Goal: Task Accomplishment & Management: Use online tool/utility

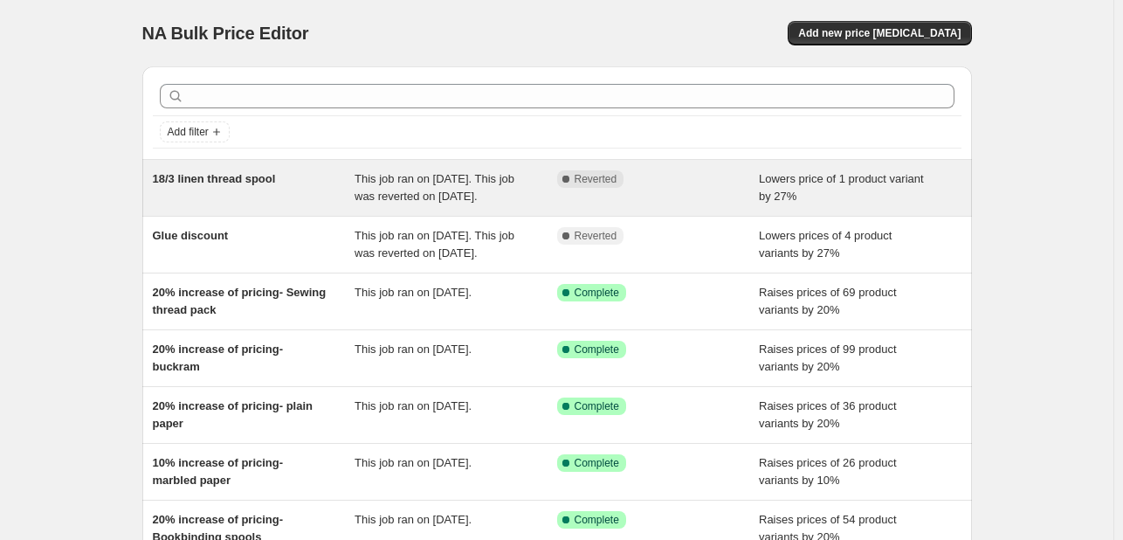
click at [432, 203] on span "This job ran on [DATE]. This job was reverted on [DATE]." at bounding box center [435, 187] width 160 height 31
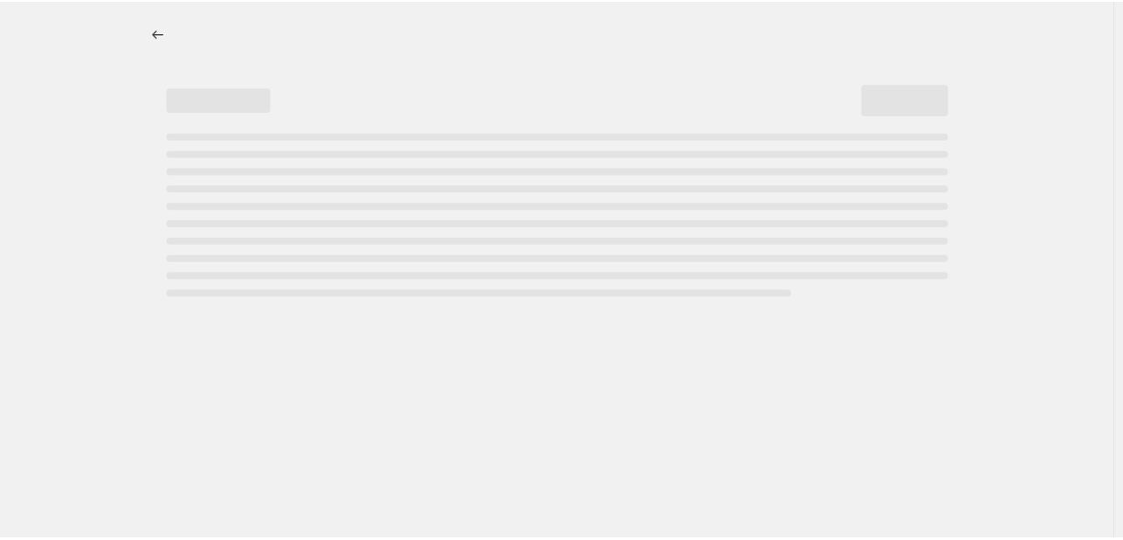
select select "percentage"
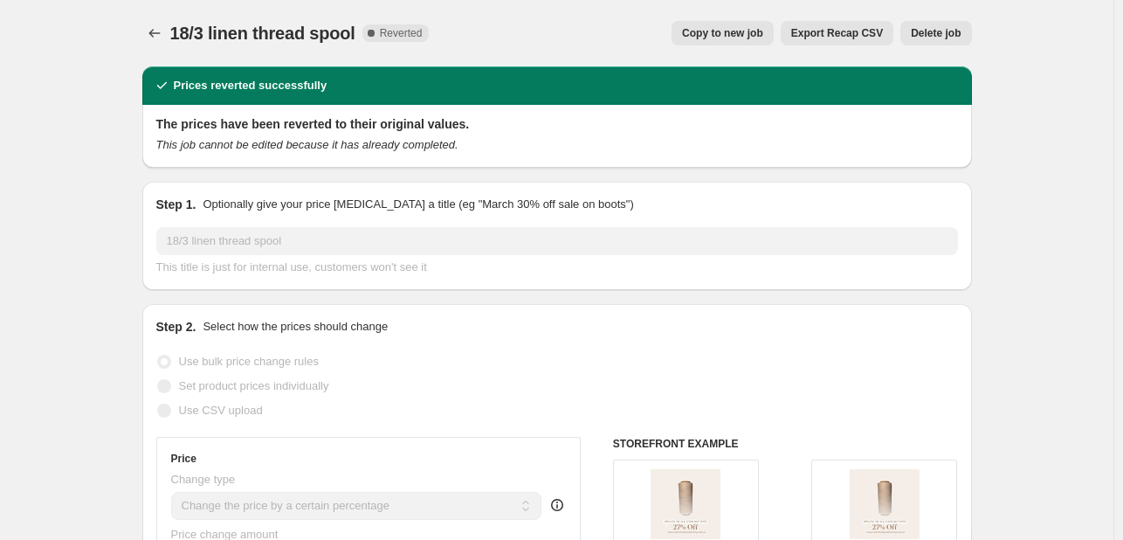
click at [735, 32] on span "Copy to new job" at bounding box center [722, 33] width 81 height 14
select select "percentage"
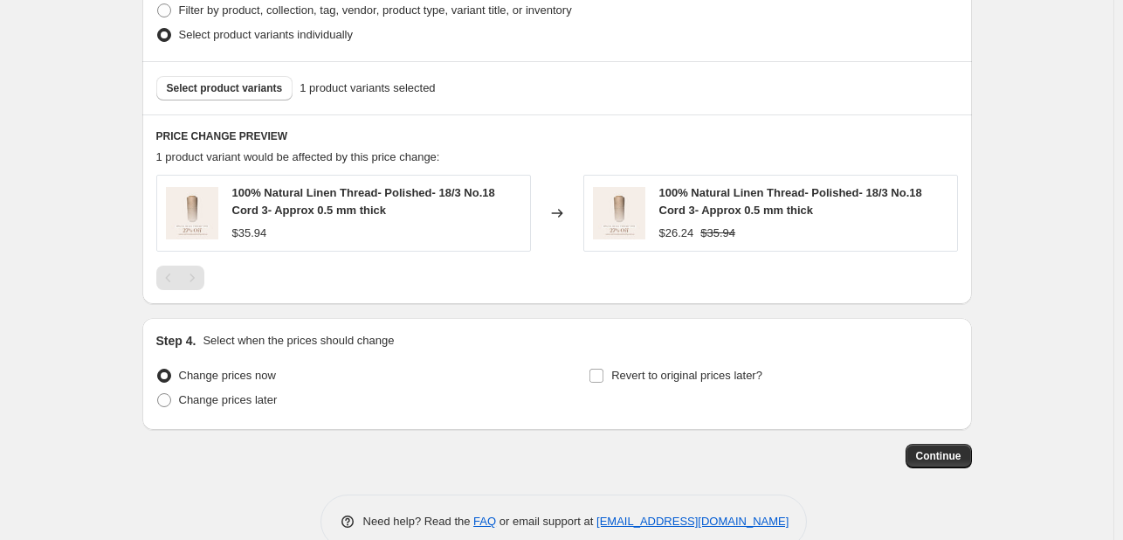
scroll to position [943, 0]
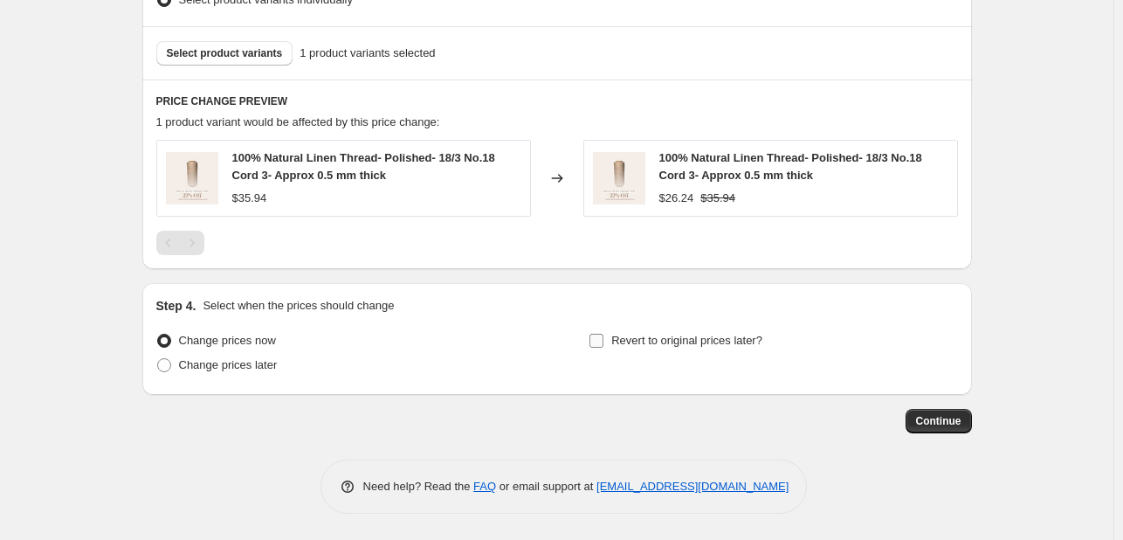
click at [621, 343] on span "Revert to original prices later?" at bounding box center [686, 340] width 151 height 13
click at [604, 343] on input "Revert to original prices later?" at bounding box center [597, 341] width 14 height 14
checkbox input "true"
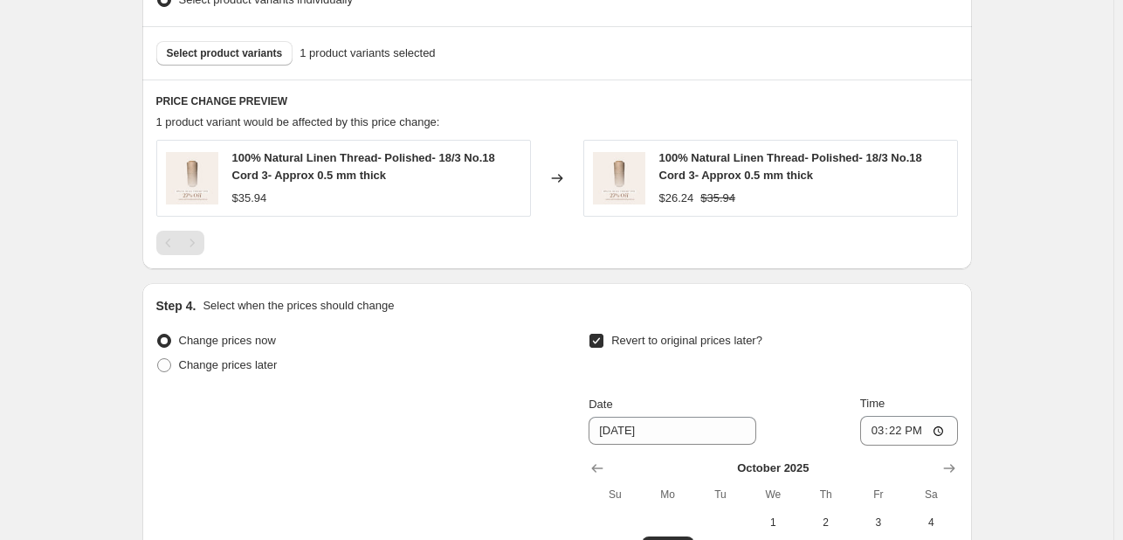
scroll to position [1205, 0]
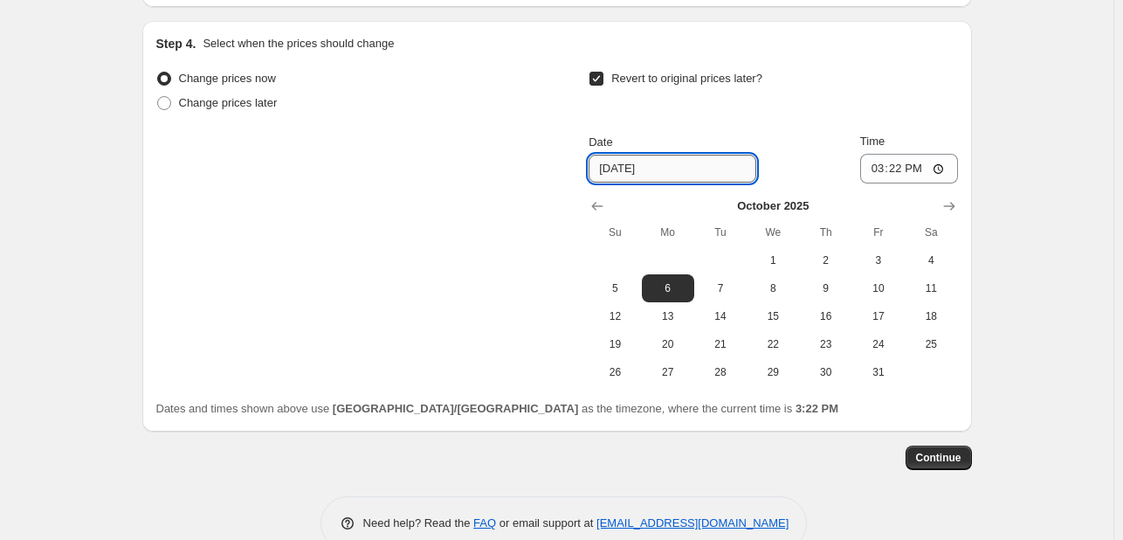
click at [681, 169] on input "[DATE]" at bounding box center [673, 169] width 168 height 28
click at [604, 206] on icon "Show previous month, September 2025" at bounding box center [597, 207] width 11 height 9
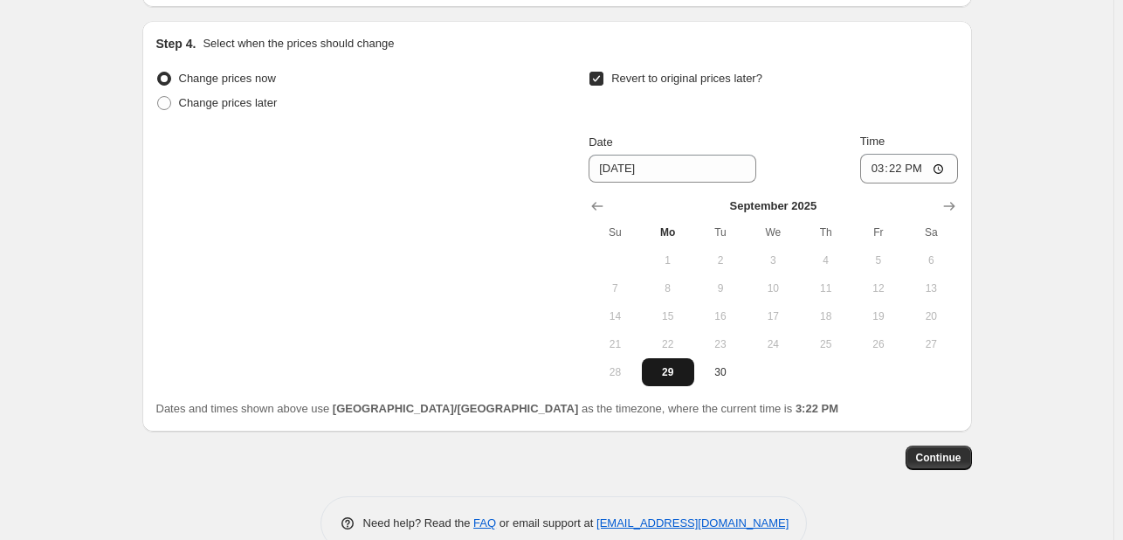
click at [662, 361] on button "29" at bounding box center [668, 372] width 52 height 28
click at [727, 373] on span "30" at bounding box center [720, 372] width 38 height 14
type input "[DATE]"
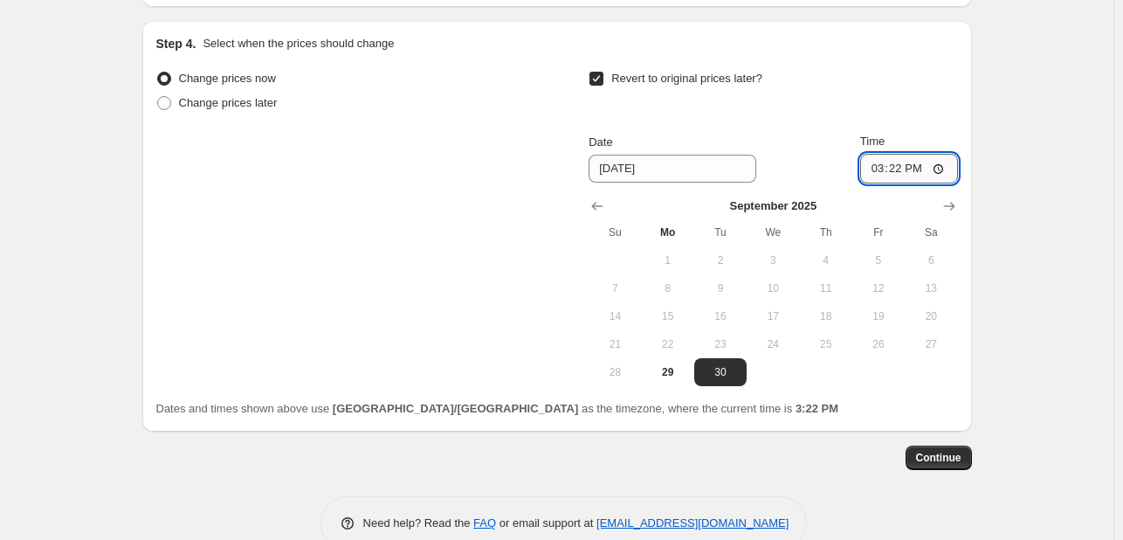
click at [908, 171] on input "15:22" at bounding box center [909, 169] width 98 height 30
click at [929, 459] on span "Continue" at bounding box center [938, 458] width 45 height 14
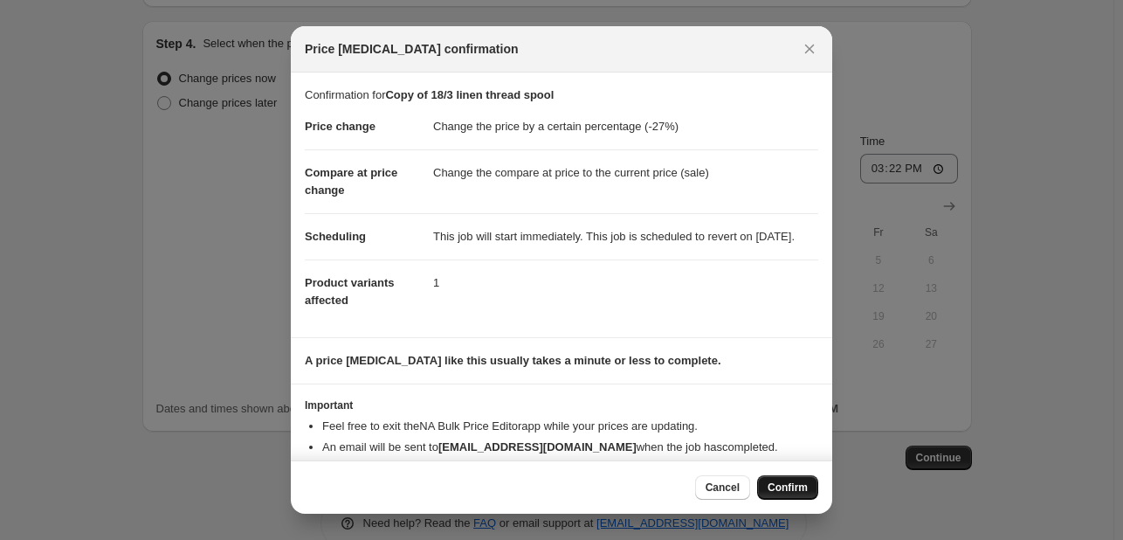
click at [797, 488] on span "Confirm" at bounding box center [788, 487] width 40 height 14
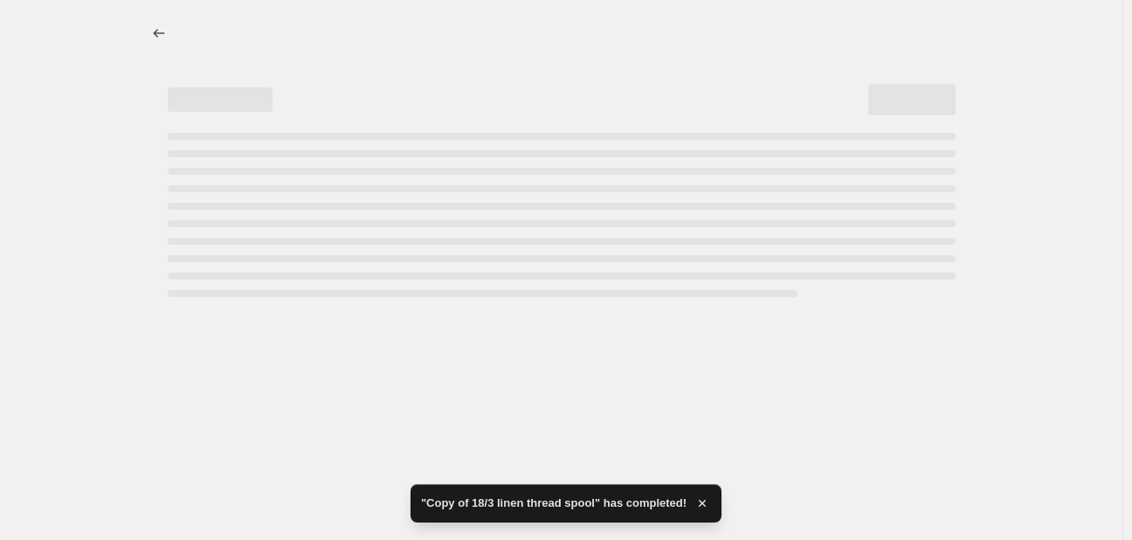
select select "percentage"
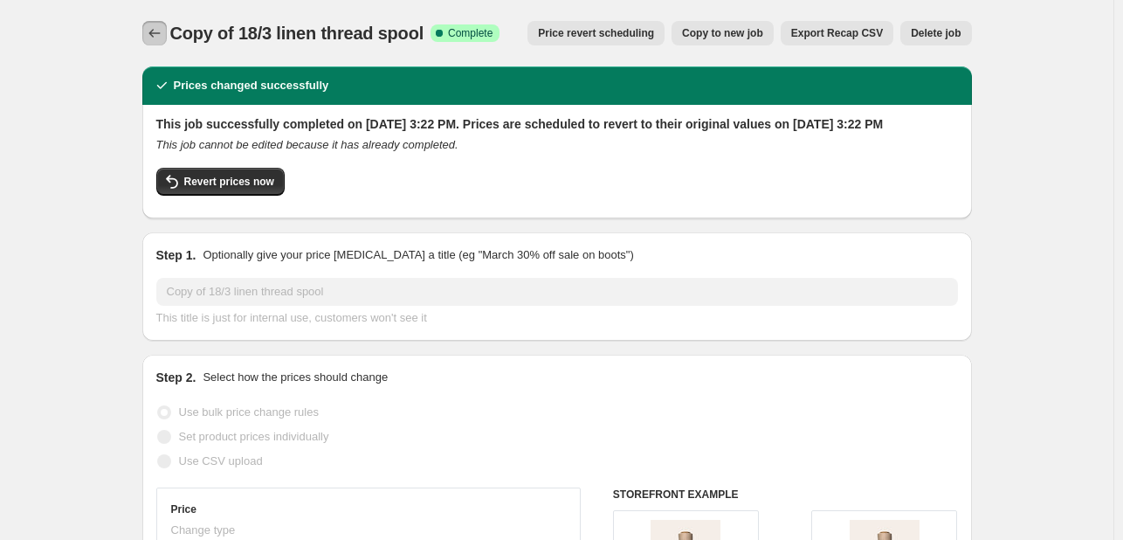
click at [147, 30] on button "Price change jobs" at bounding box center [154, 33] width 24 height 24
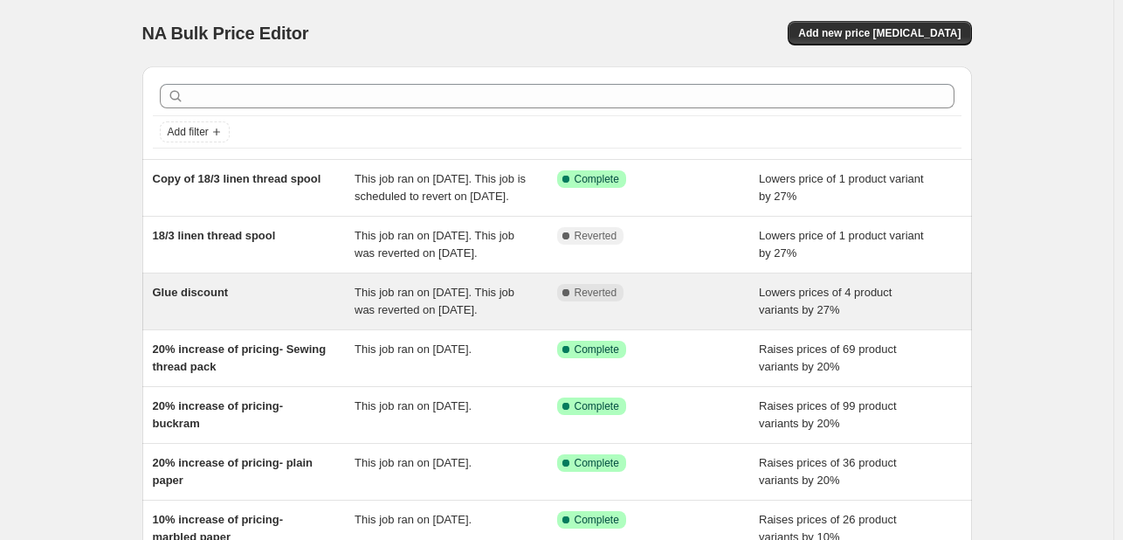
click at [356, 319] on div "Glue discount" at bounding box center [254, 301] width 203 height 35
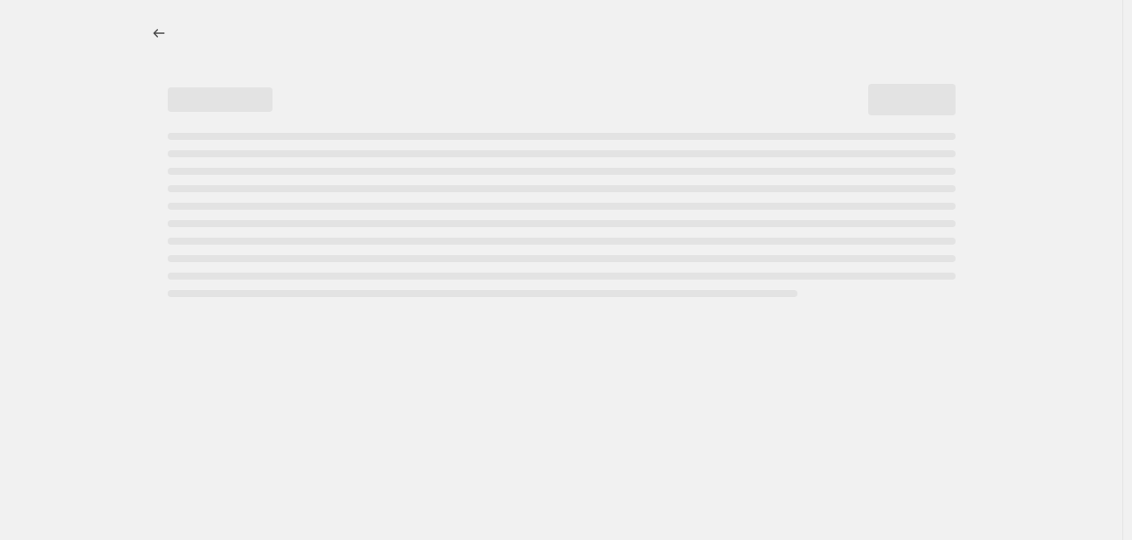
select select "percentage"
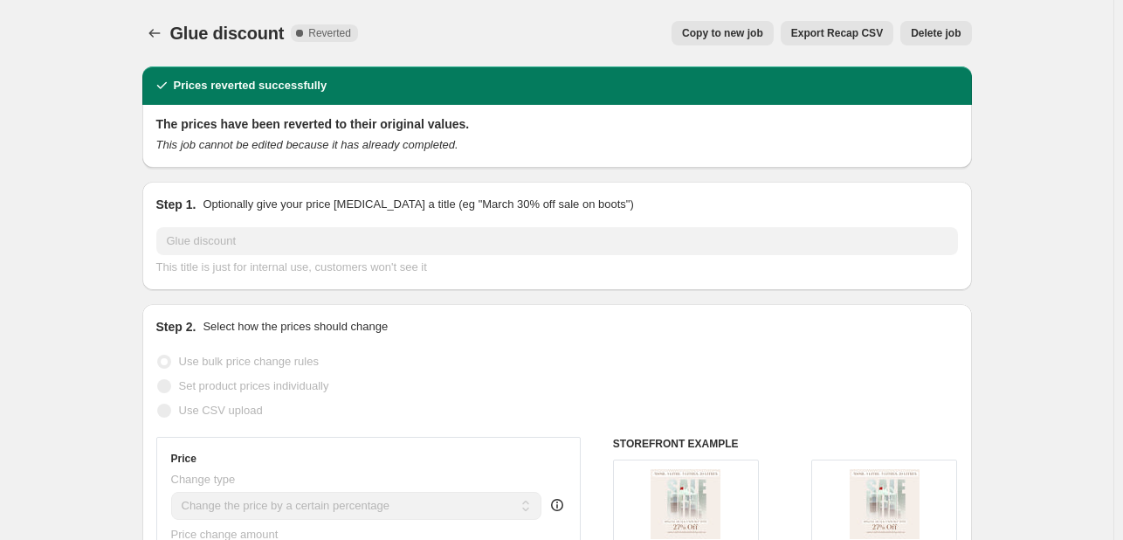
click at [741, 37] on span "Copy to new job" at bounding box center [722, 33] width 81 height 14
select select "percentage"
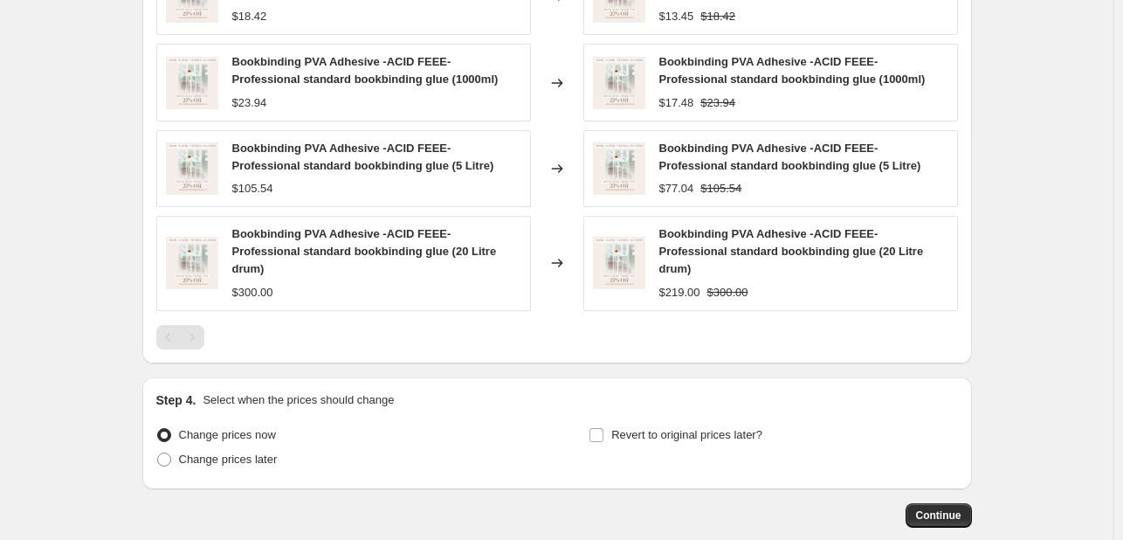
scroll to position [1200, 0]
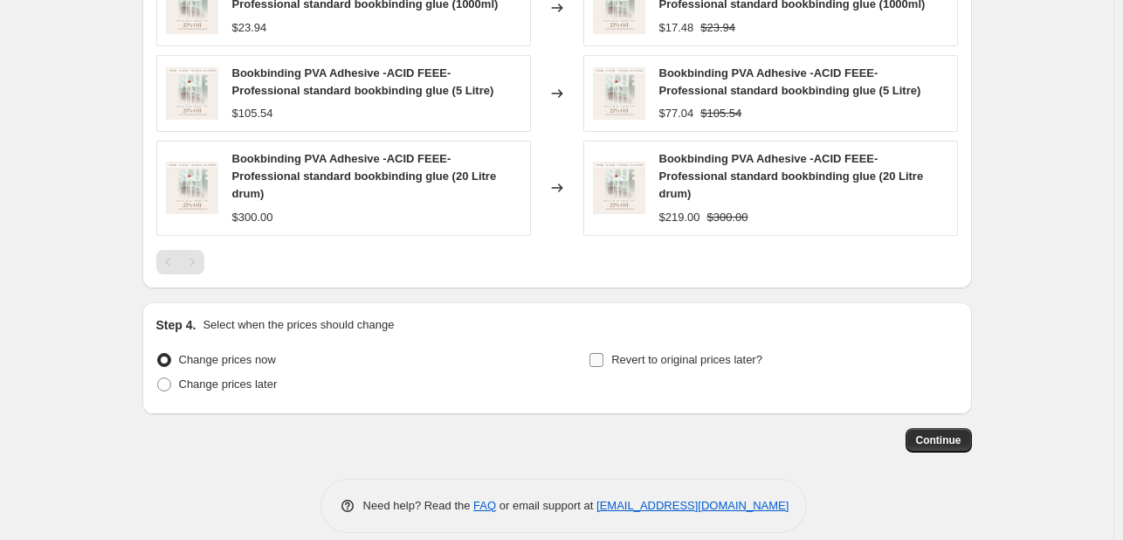
click at [744, 353] on span "Revert to original prices later?" at bounding box center [686, 359] width 151 height 13
click at [604, 353] on input "Revert to original prices later?" at bounding box center [597, 360] width 14 height 14
checkbox input "true"
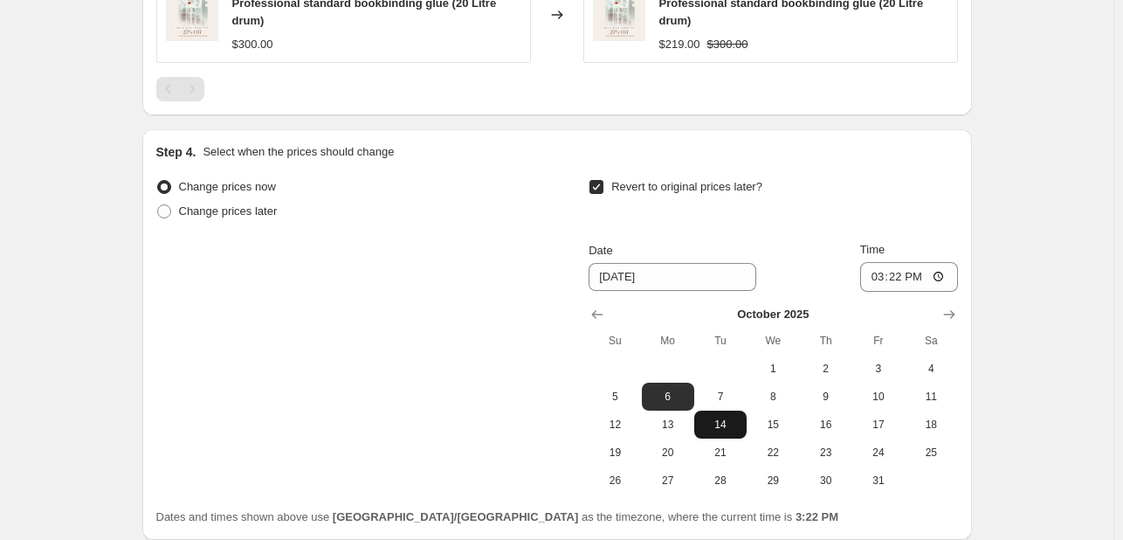
scroll to position [1375, 0]
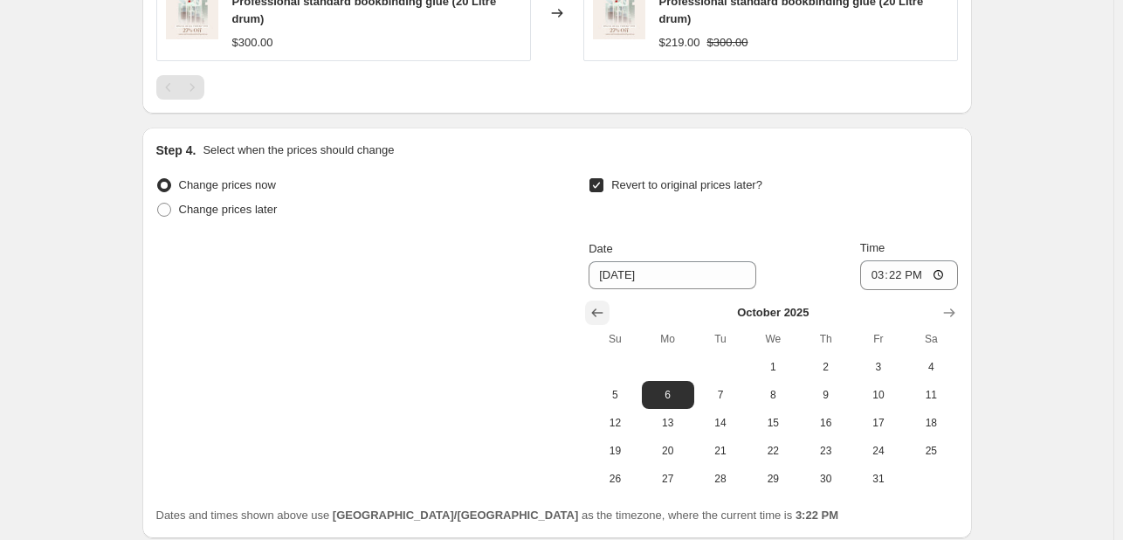
click at [604, 308] on icon "Show previous month, September 2025" at bounding box center [597, 312] width 11 height 9
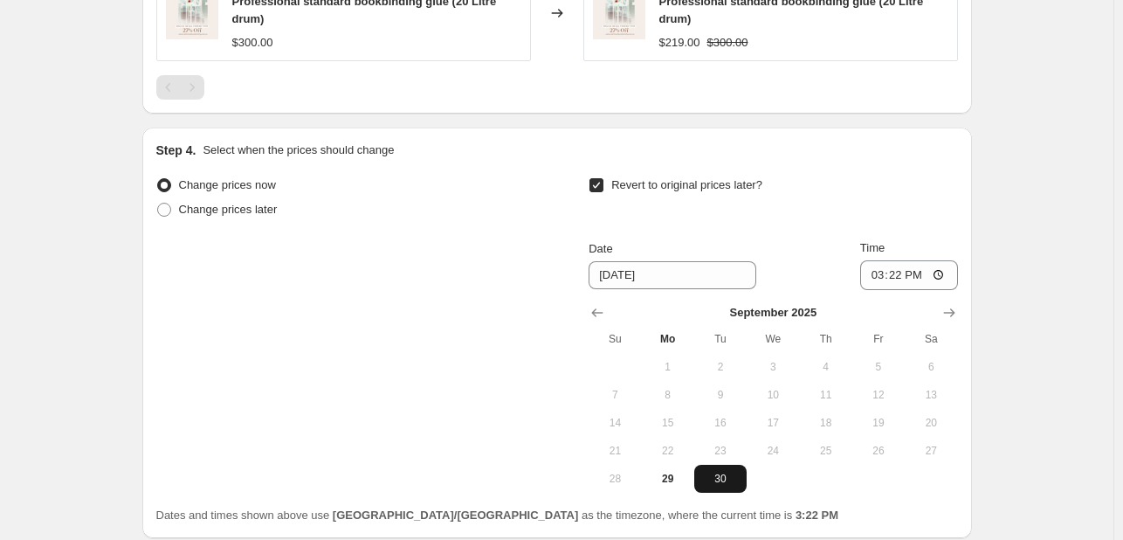
click at [740, 472] on span "30" at bounding box center [720, 479] width 38 height 14
type input "9/30/2025"
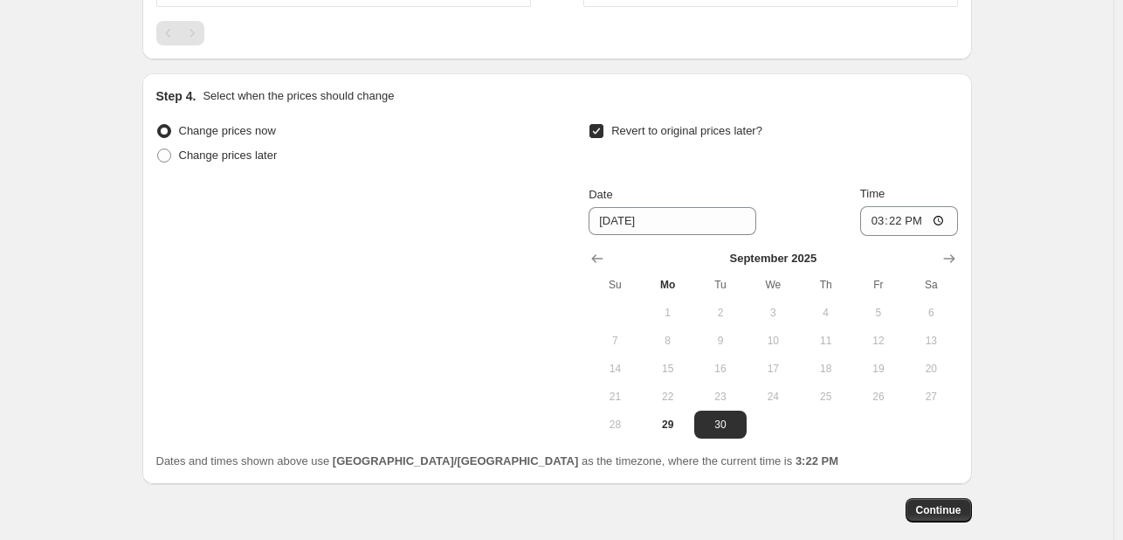
scroll to position [1499, 0]
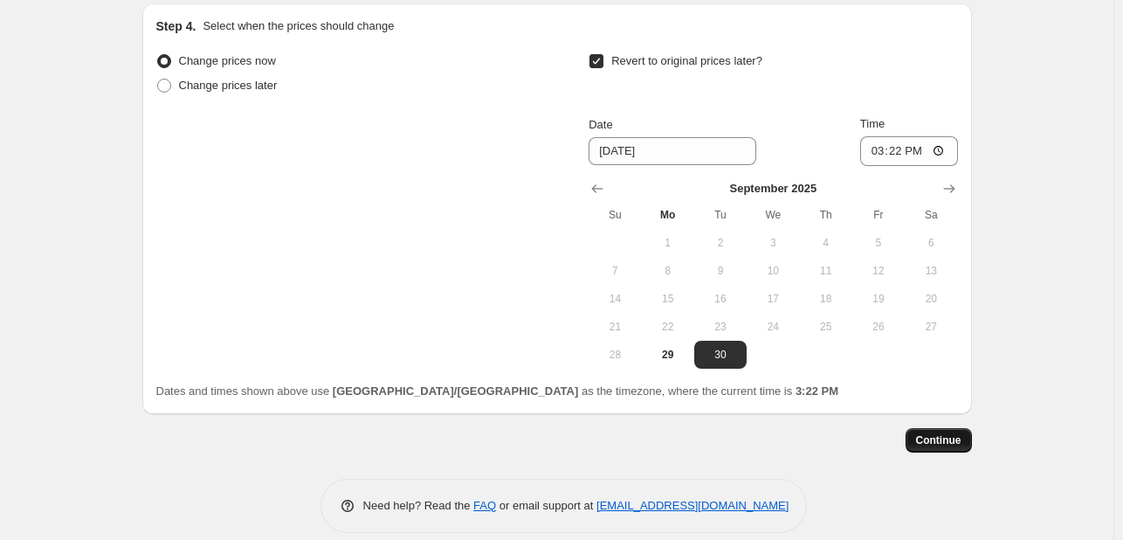
click at [947, 433] on span "Continue" at bounding box center [938, 440] width 45 height 14
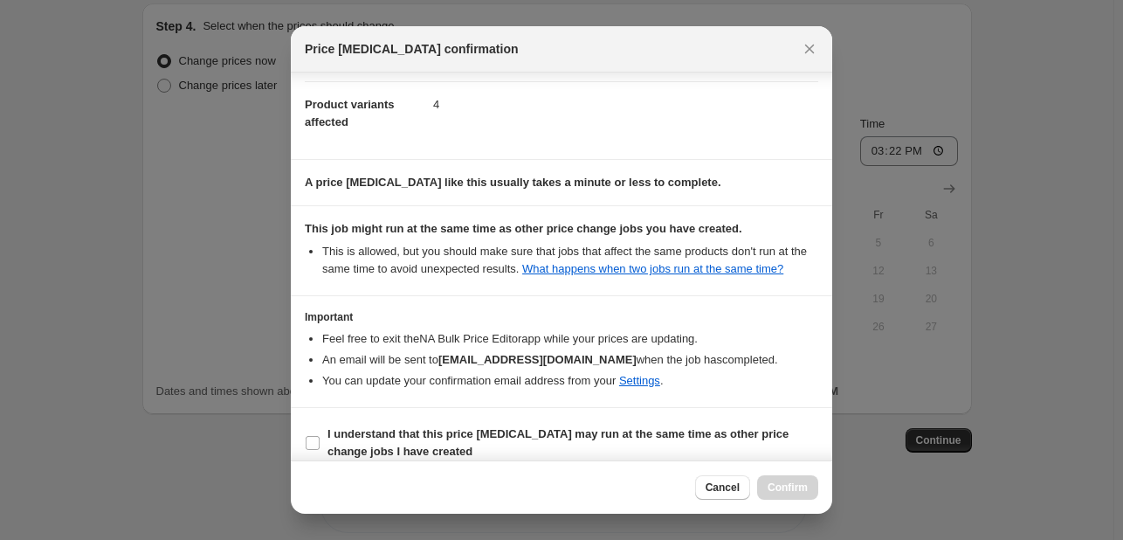
scroll to position [211, 0]
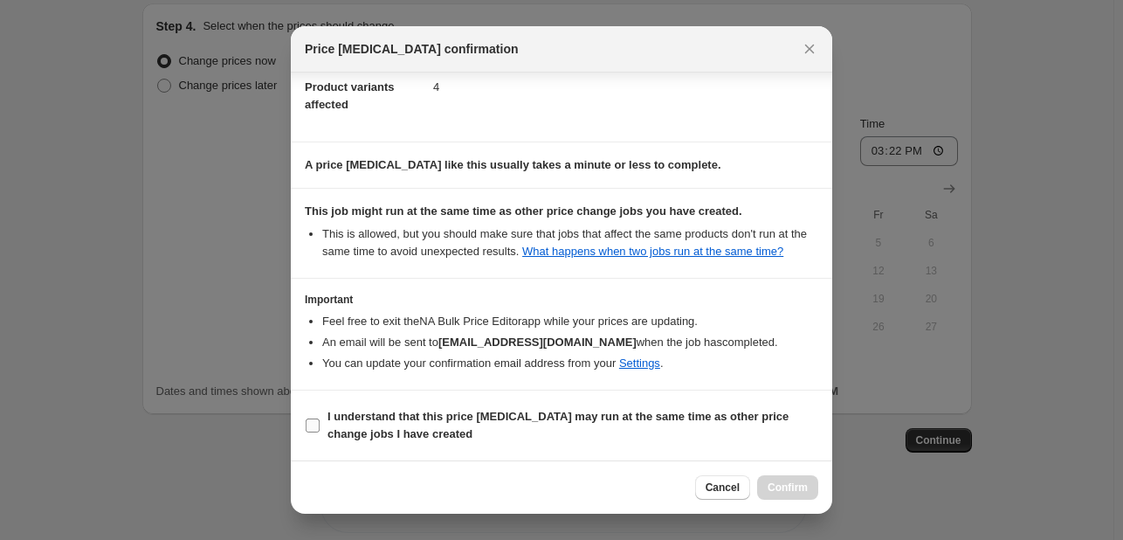
click at [618, 427] on span "I understand that this price change job may run at the same time as other price…" at bounding box center [573, 425] width 491 height 35
click at [320, 427] on input "I understand that this price change job may run at the same time as other price…" at bounding box center [313, 425] width 14 height 14
checkbox input "true"
click at [793, 476] on button "Confirm" at bounding box center [787, 487] width 61 height 24
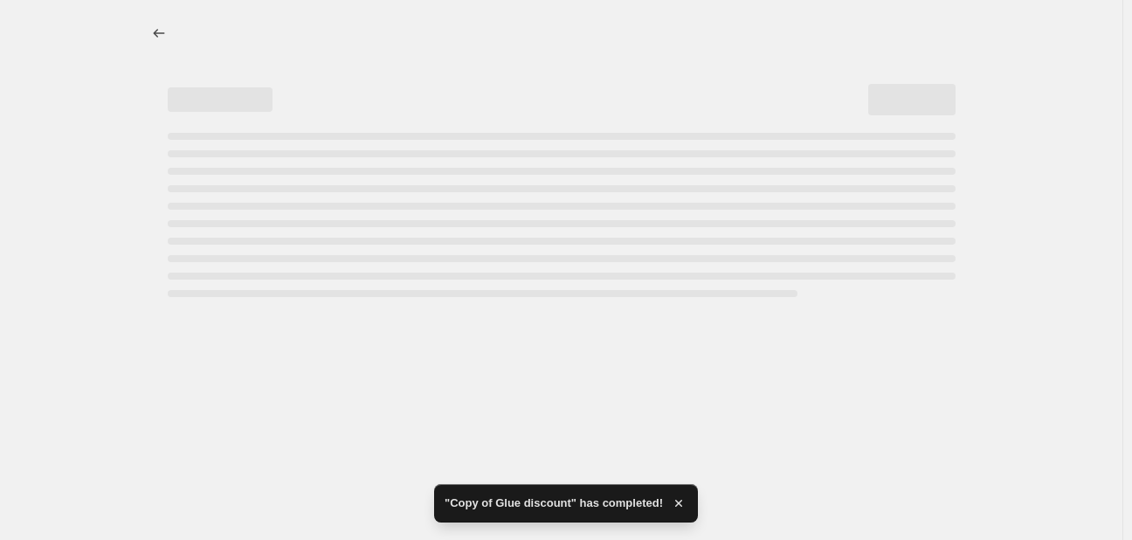
select select "percentage"
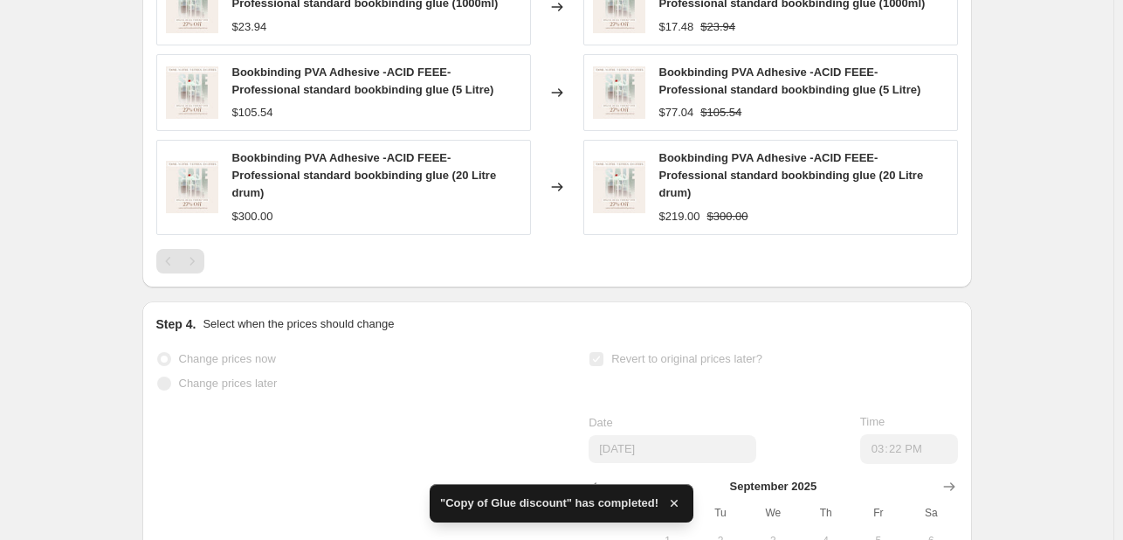
scroll to position [1368, 0]
